Goal: Check status: Check status

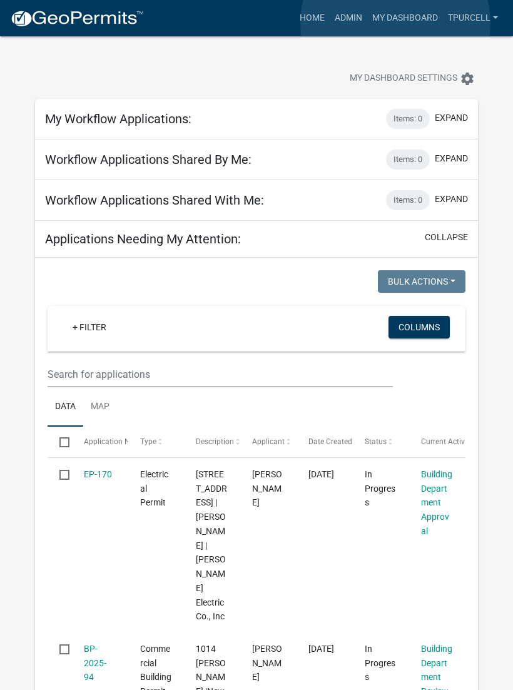
click at [396, 23] on link "My Dashboard" at bounding box center [405, 18] width 76 height 24
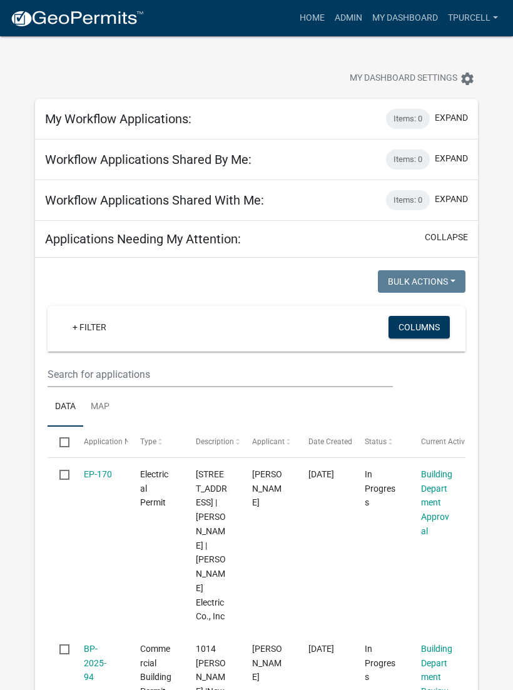
click at [405, 27] on link "My Dashboard" at bounding box center [405, 18] width 76 height 24
click at [350, 22] on link "Admin" at bounding box center [349, 18] width 38 height 24
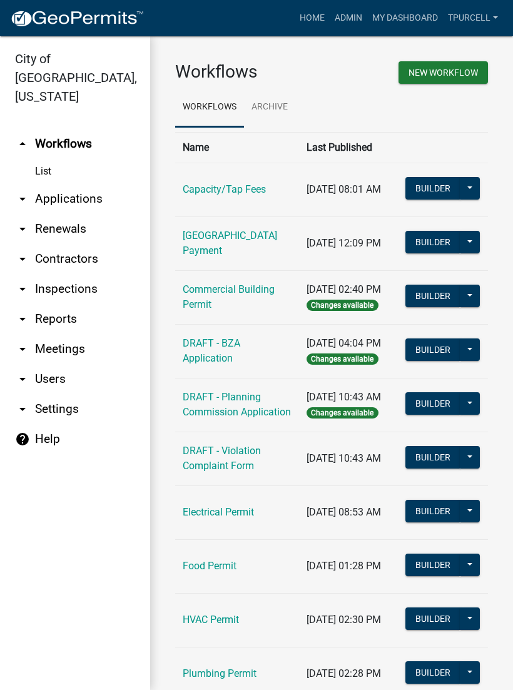
click at [89, 190] on link "arrow_drop_down Applications" at bounding box center [75, 199] width 150 height 30
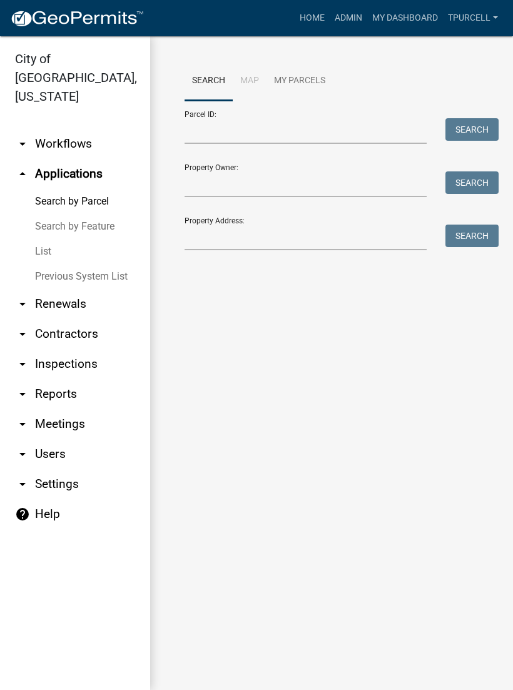
click at [43, 239] on link "List" at bounding box center [75, 251] width 150 height 25
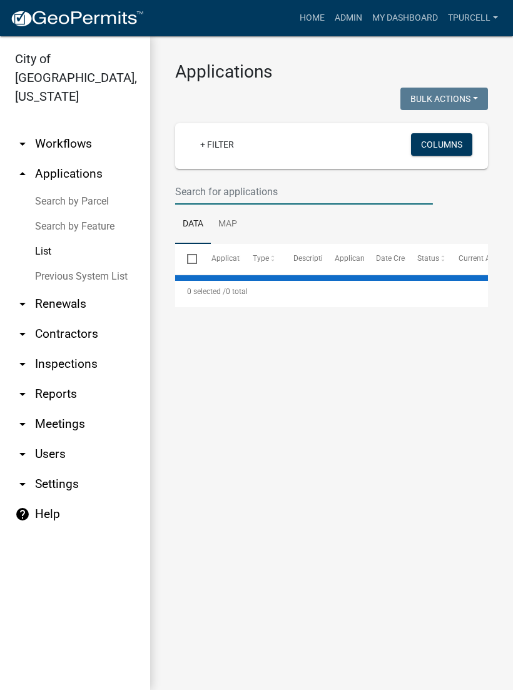
click at [227, 194] on input "text" at bounding box center [304, 192] width 258 height 26
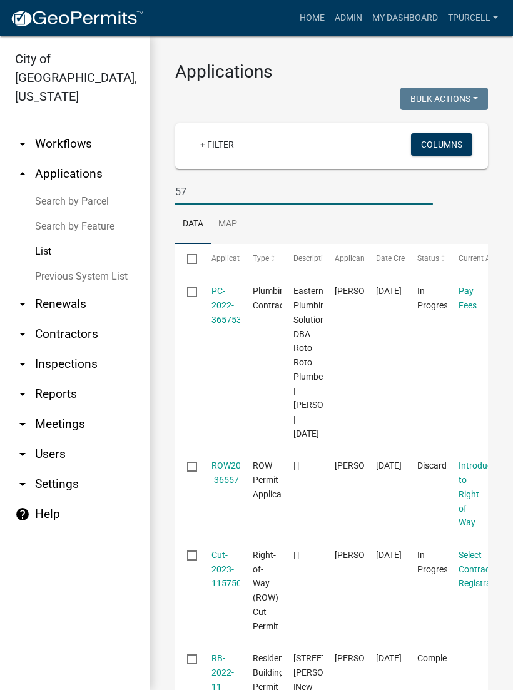
type input "5"
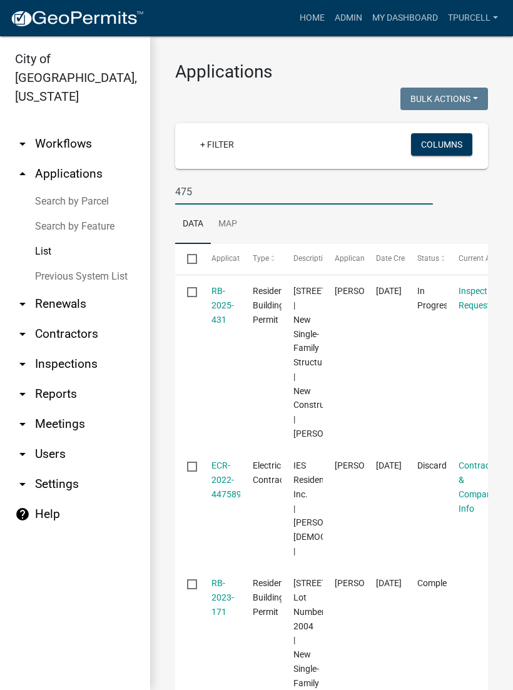
type input "475"
click at [217, 306] on link "RB-2025-431" at bounding box center [223, 305] width 23 height 39
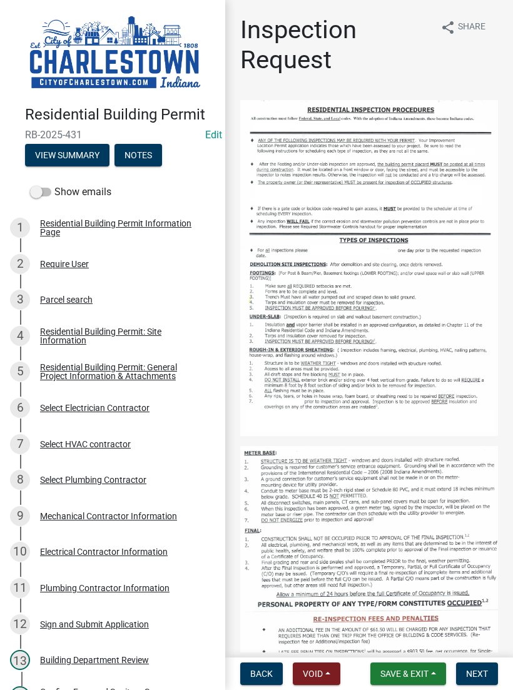
click at [74, 159] on button "View Summary" at bounding box center [67, 155] width 84 height 23
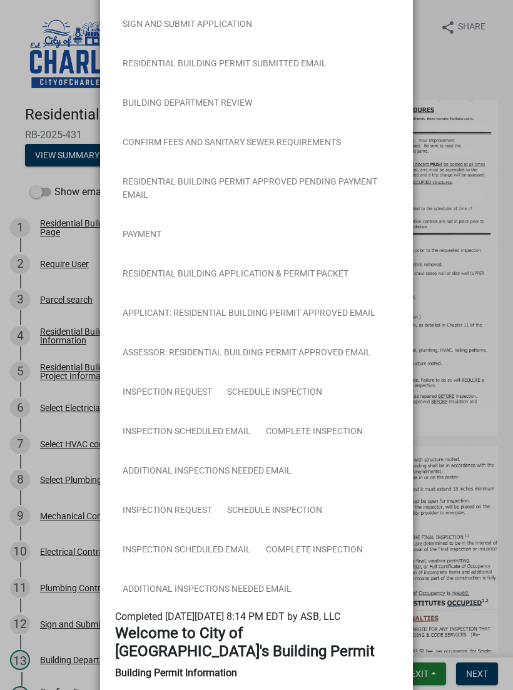
scroll to position [492, 0]
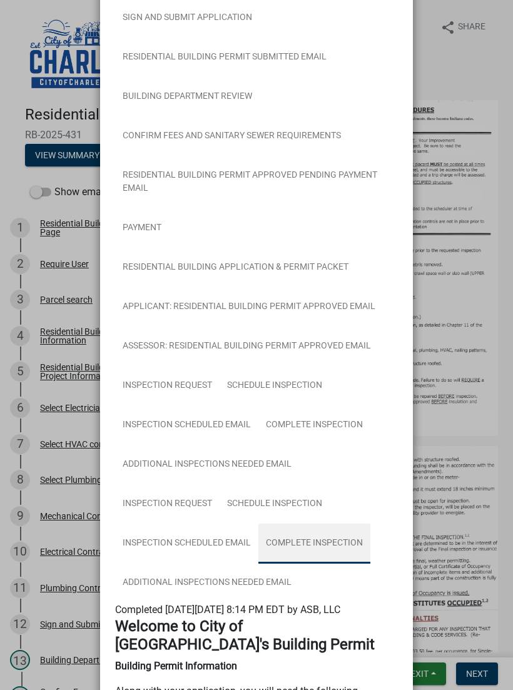
click at [315, 537] on link "Complete Inspection" at bounding box center [315, 544] width 112 height 40
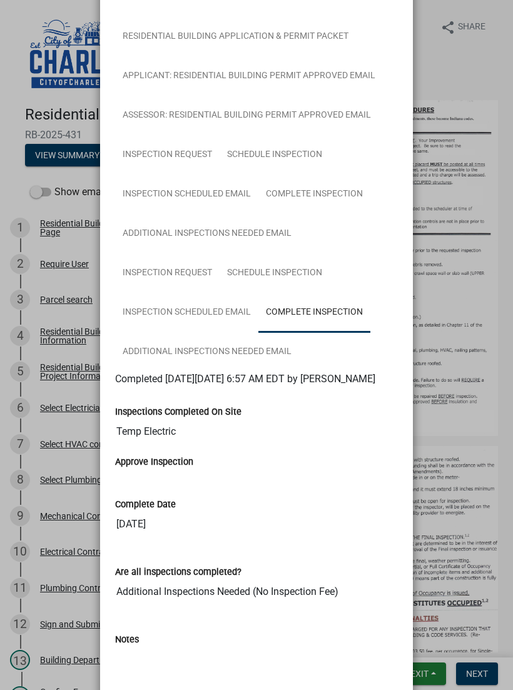
scroll to position [725, 0]
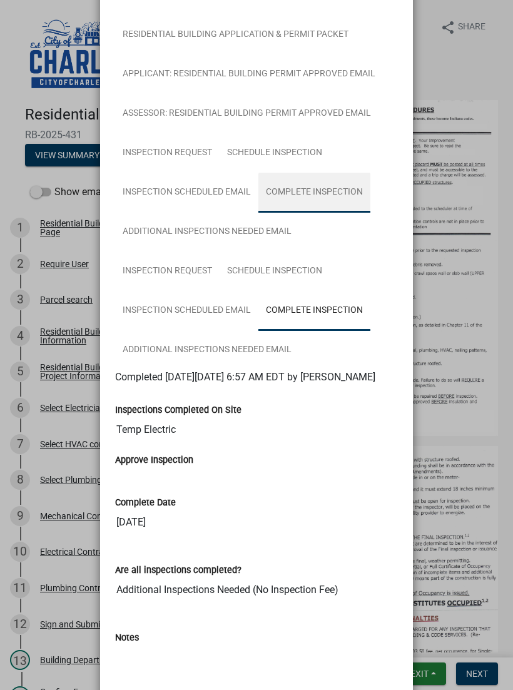
click at [328, 194] on link "Complete Inspection" at bounding box center [315, 193] width 112 height 40
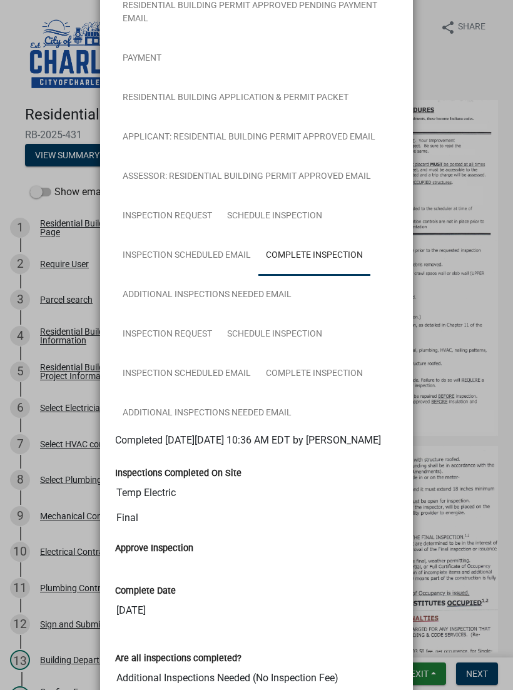
scroll to position [662, 0]
click at [288, 217] on link "Schedule Inspection" at bounding box center [275, 217] width 110 height 40
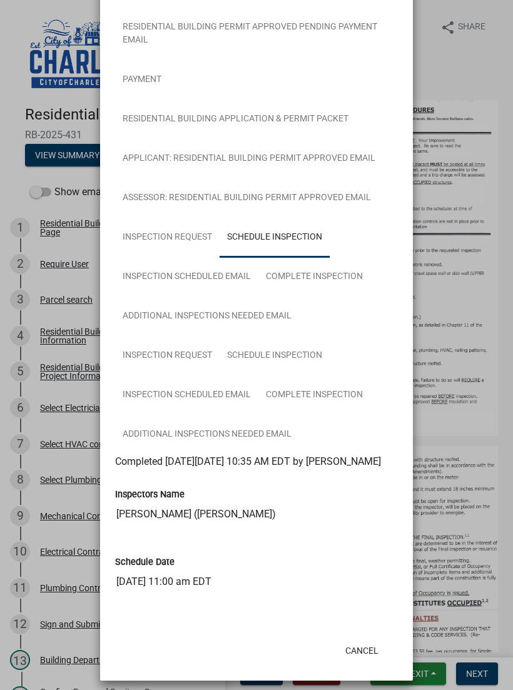
scroll to position [640, 0]
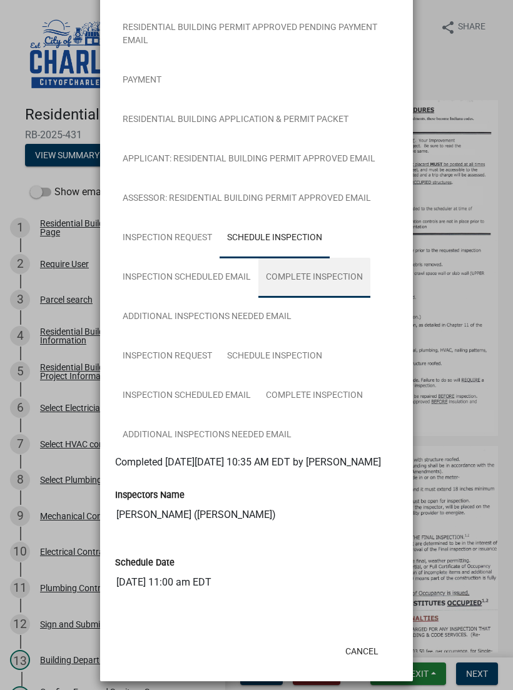
click at [320, 286] on link "Complete Inspection" at bounding box center [315, 278] width 112 height 40
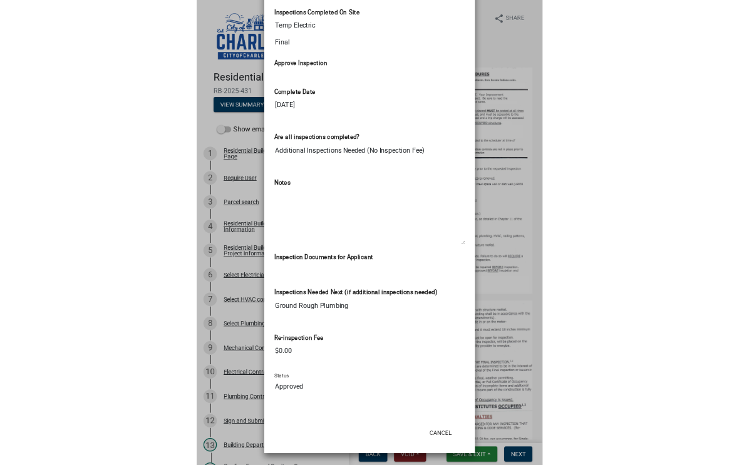
scroll to position [1132, 0]
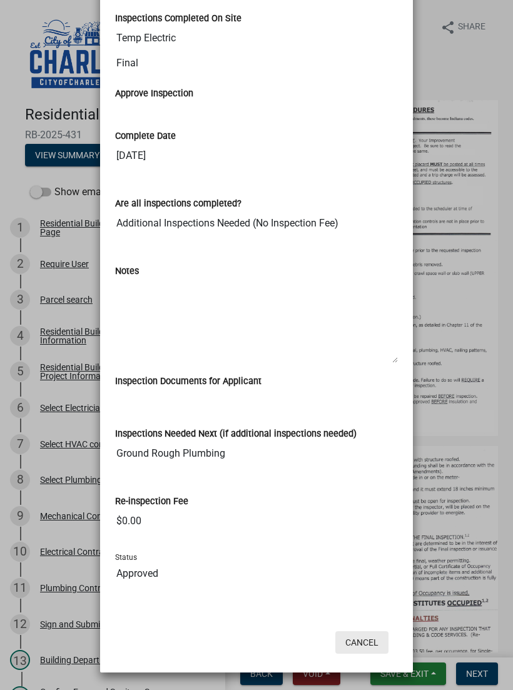
click at [362, 633] on button "Cancel" at bounding box center [361, 643] width 53 height 23
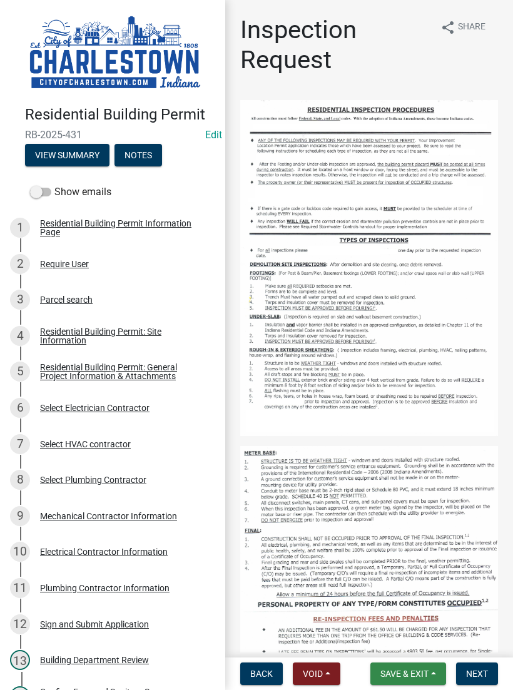
click at [406, 666] on button "Save & Exit" at bounding box center [409, 674] width 76 height 23
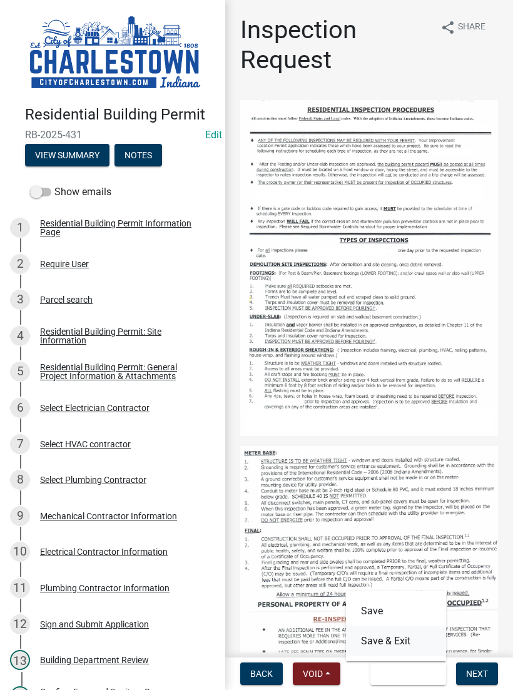
click at [400, 632] on button "Save & Exit" at bounding box center [396, 642] width 100 height 30
